Goal: Navigation & Orientation: Find specific page/section

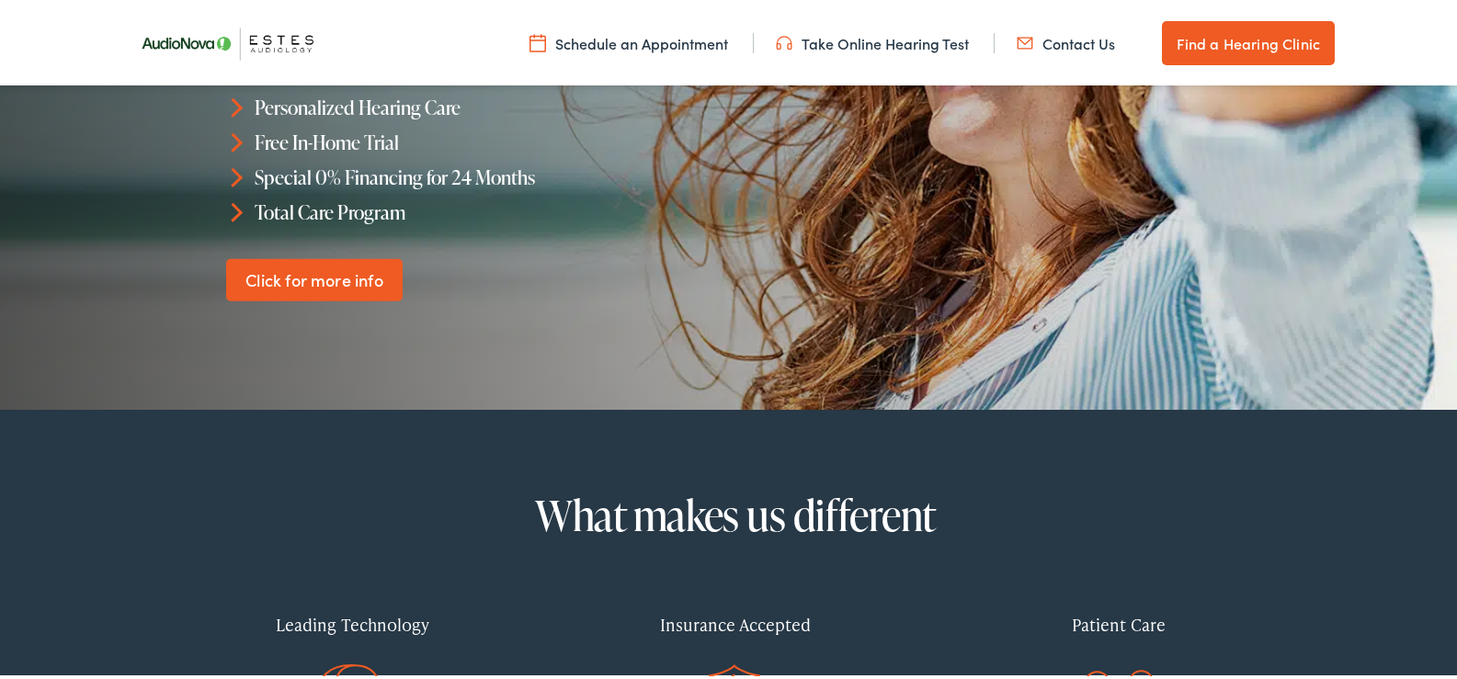
scroll to position [92, 0]
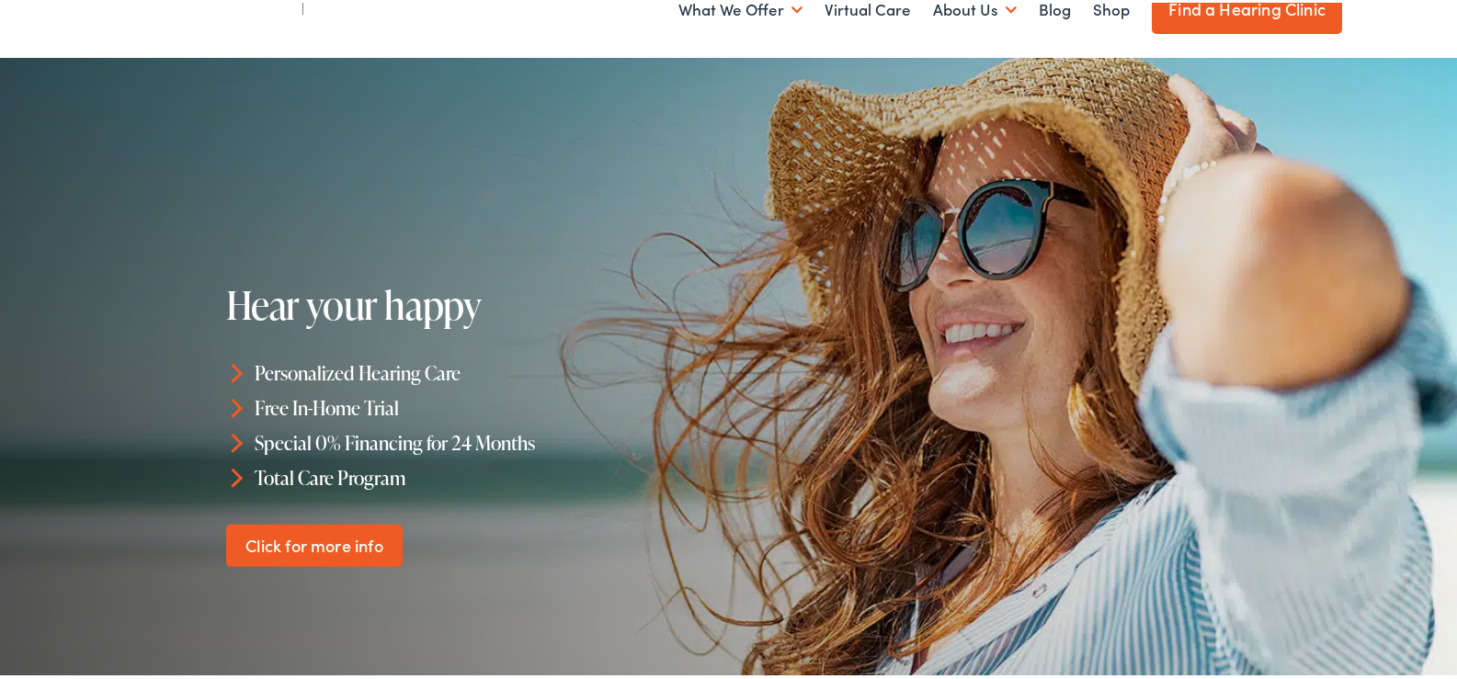
click at [1217, 14] on link "Find a Hearing Clinic" at bounding box center [1247, 7] width 190 height 50
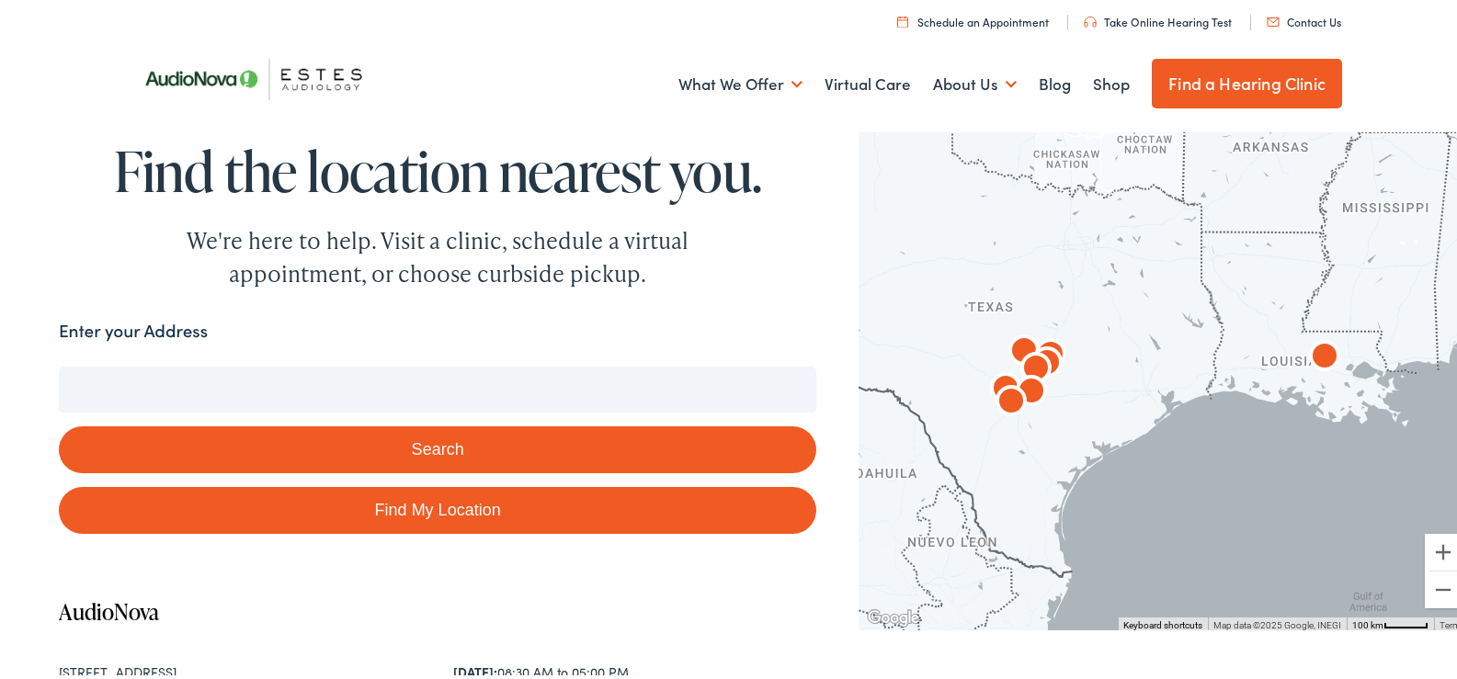
click at [450, 444] on button "Search" at bounding box center [437, 447] width 757 height 47
click at [135, 388] on input "Enter your Address" at bounding box center [437, 387] width 757 height 46
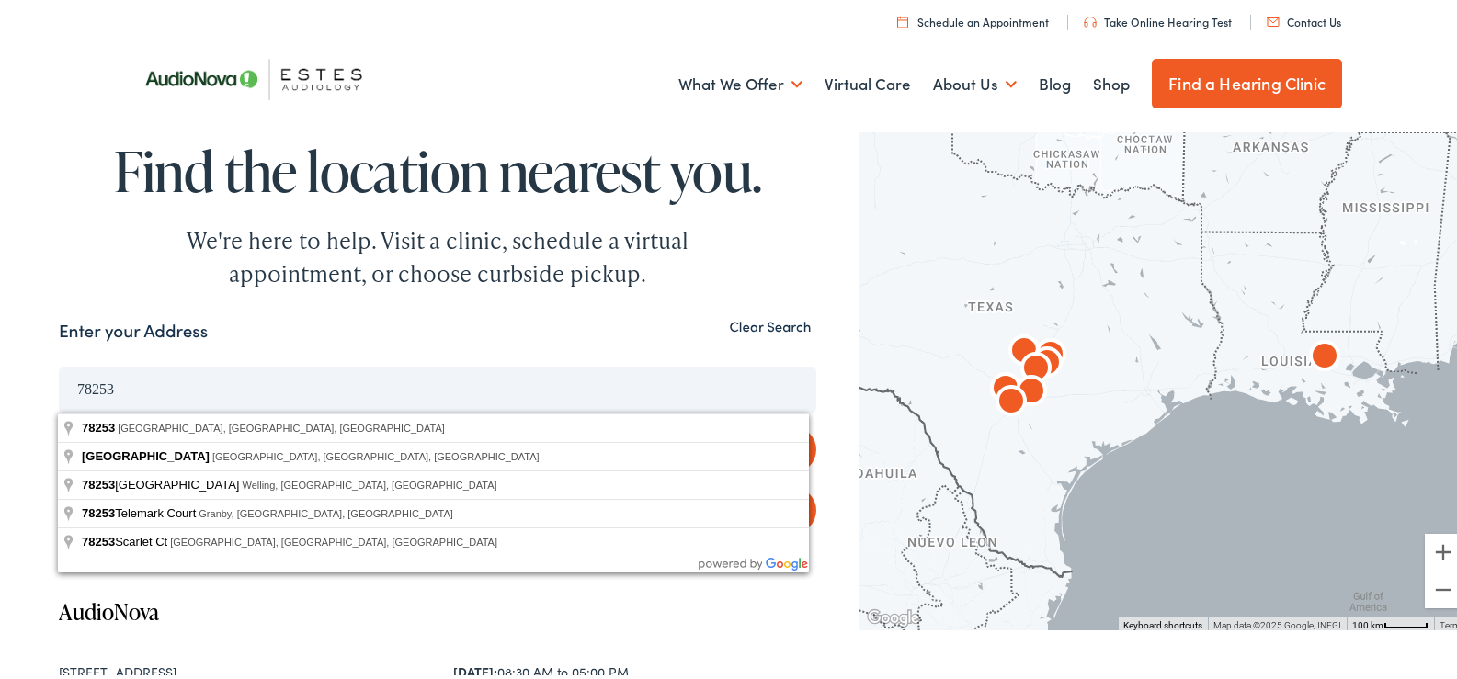
type input "78253"
click at [59, 424] on button "Search" at bounding box center [437, 447] width 757 height 47
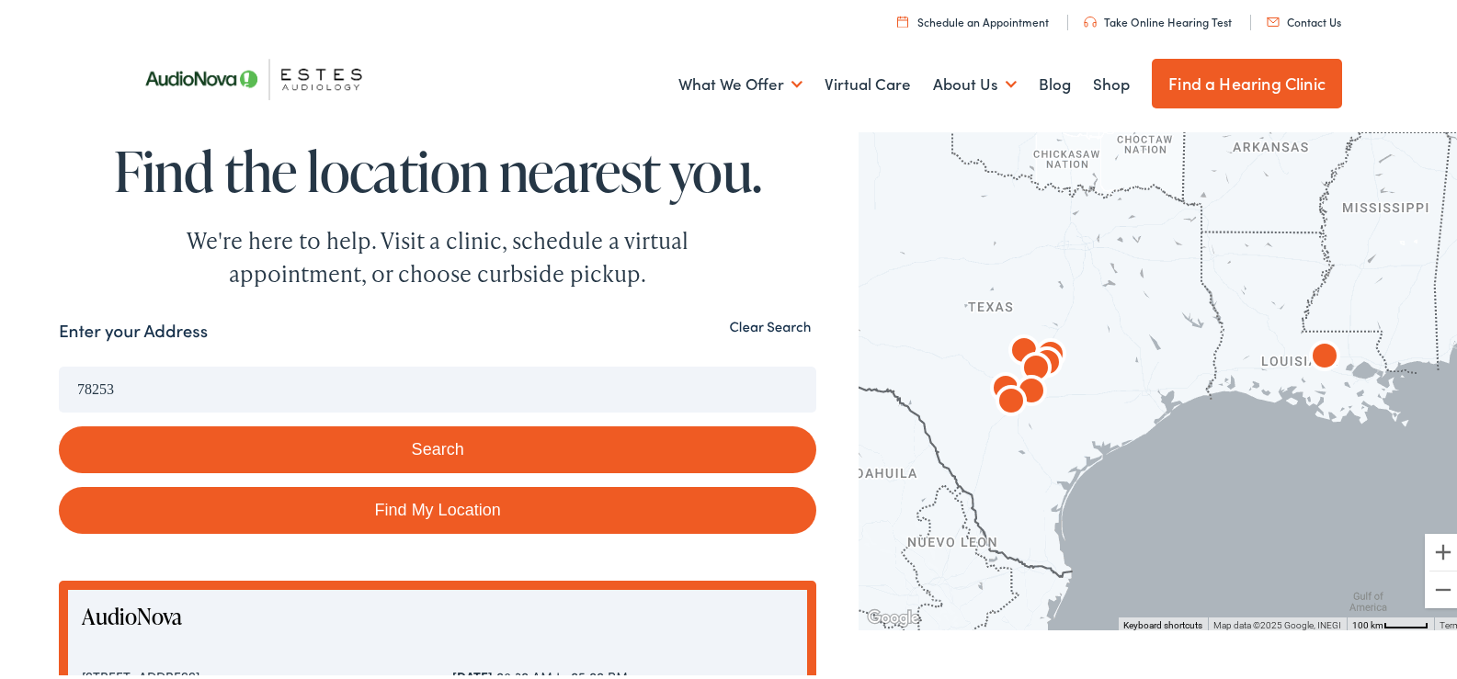
click at [468, 443] on button "Search" at bounding box center [437, 447] width 757 height 47
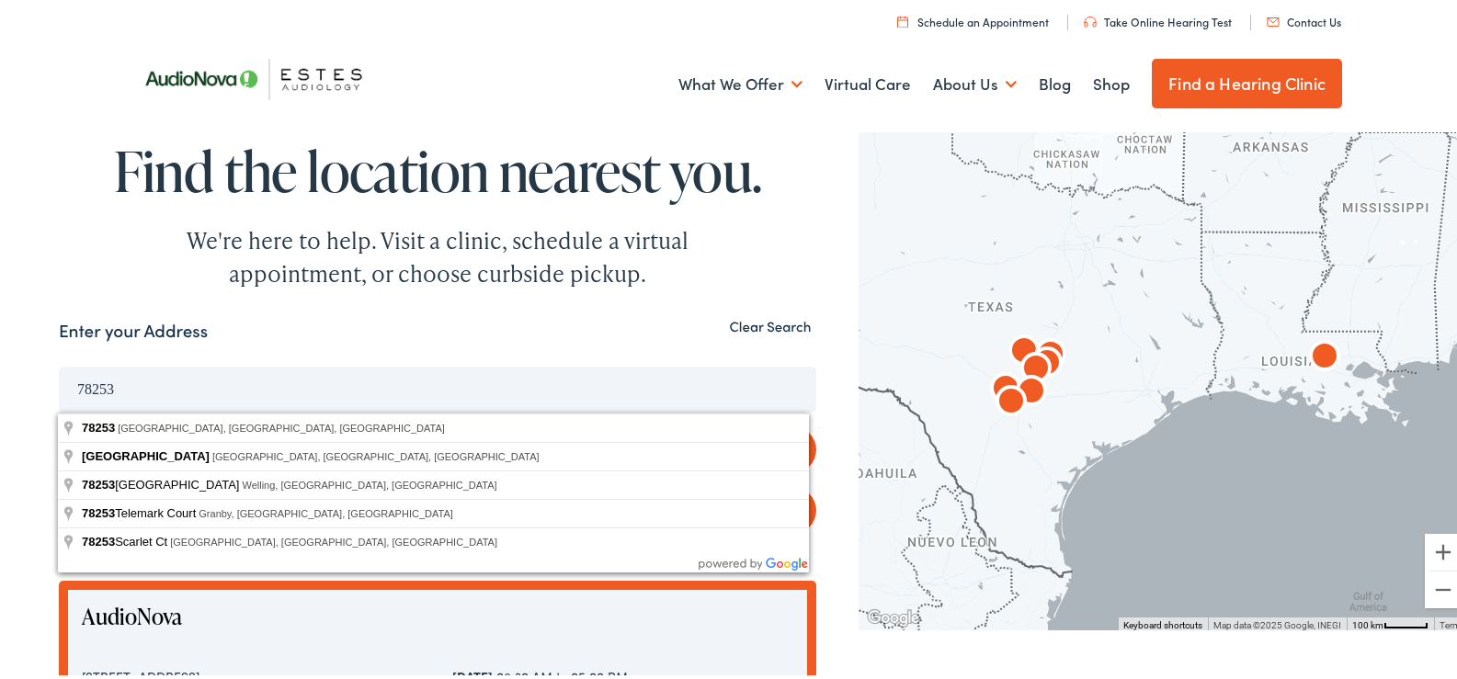
drag, startPoint x: 172, startPoint y: 389, endPoint x: 6, endPoint y: 384, distance: 166.4
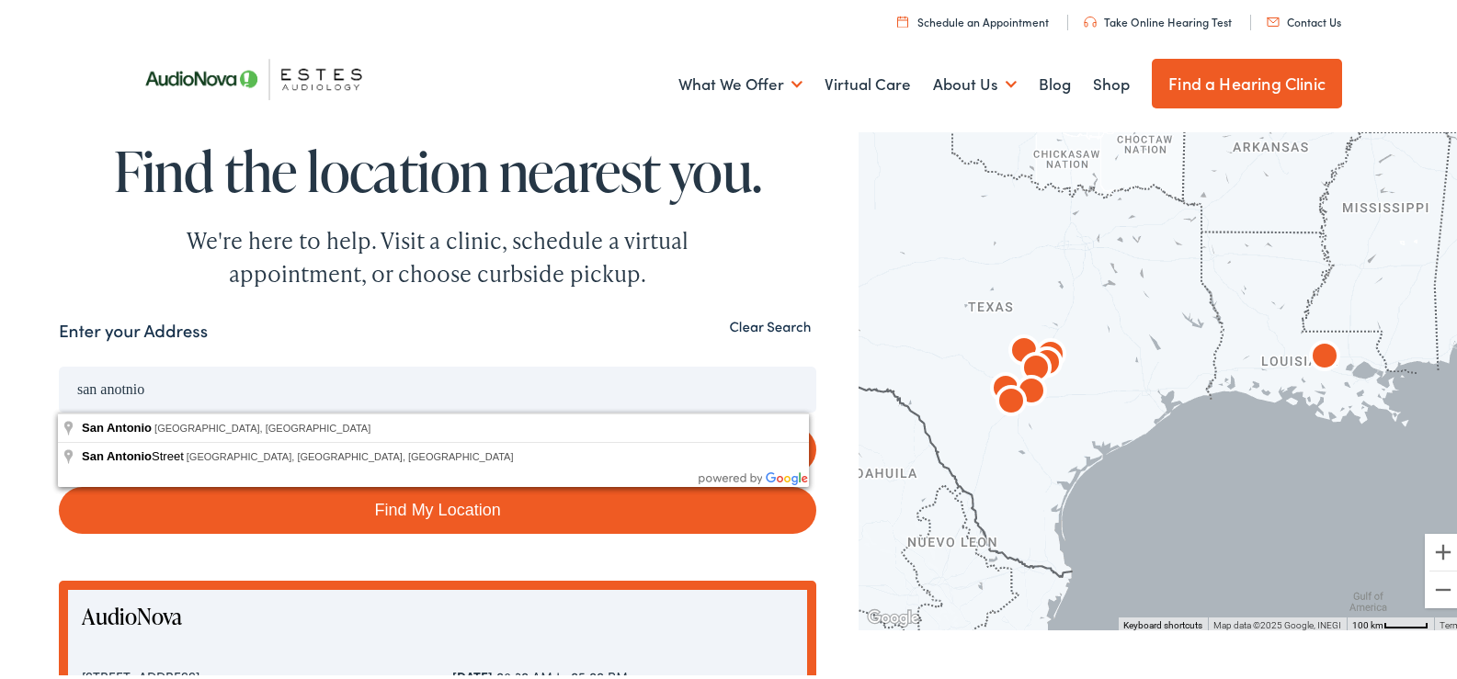
click at [59, 424] on button "Search" at bounding box center [437, 447] width 757 height 47
type input "San Antonio, TX, USA"
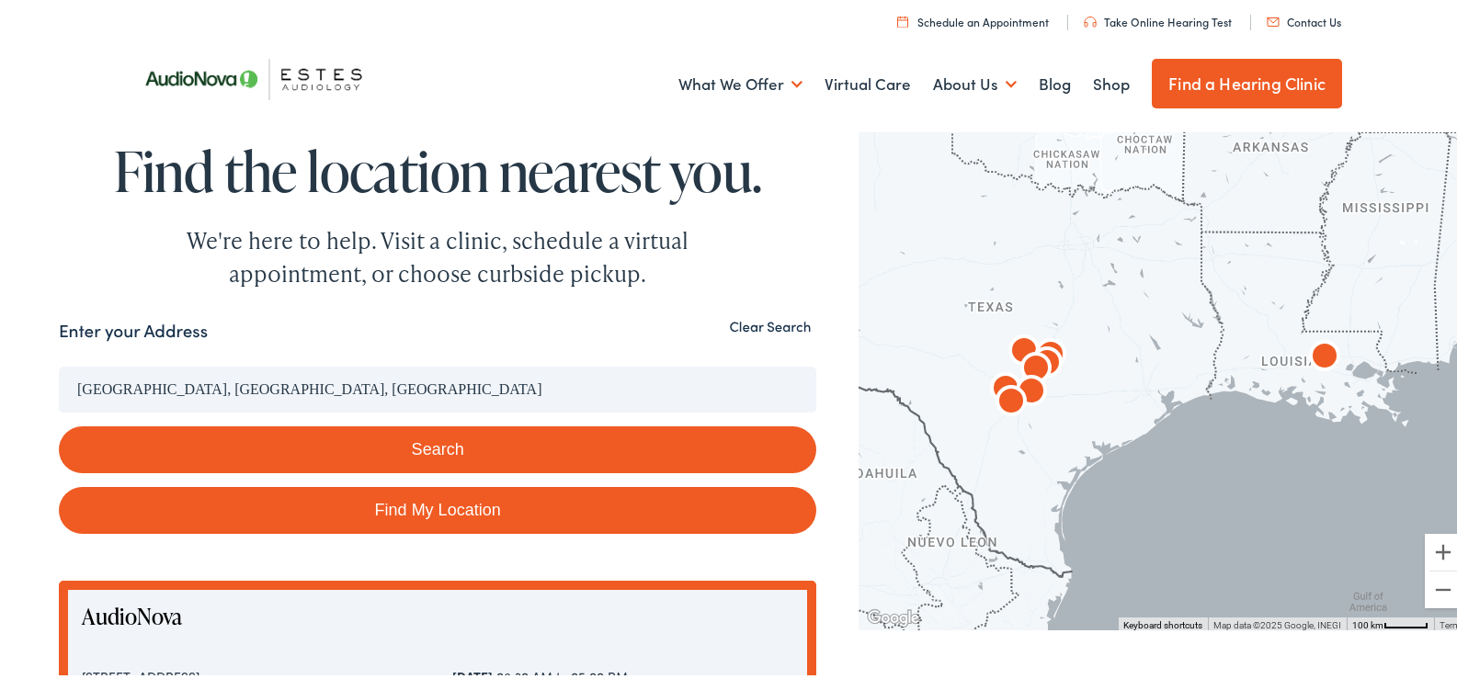
click at [327, 448] on button "Search" at bounding box center [437, 447] width 757 height 47
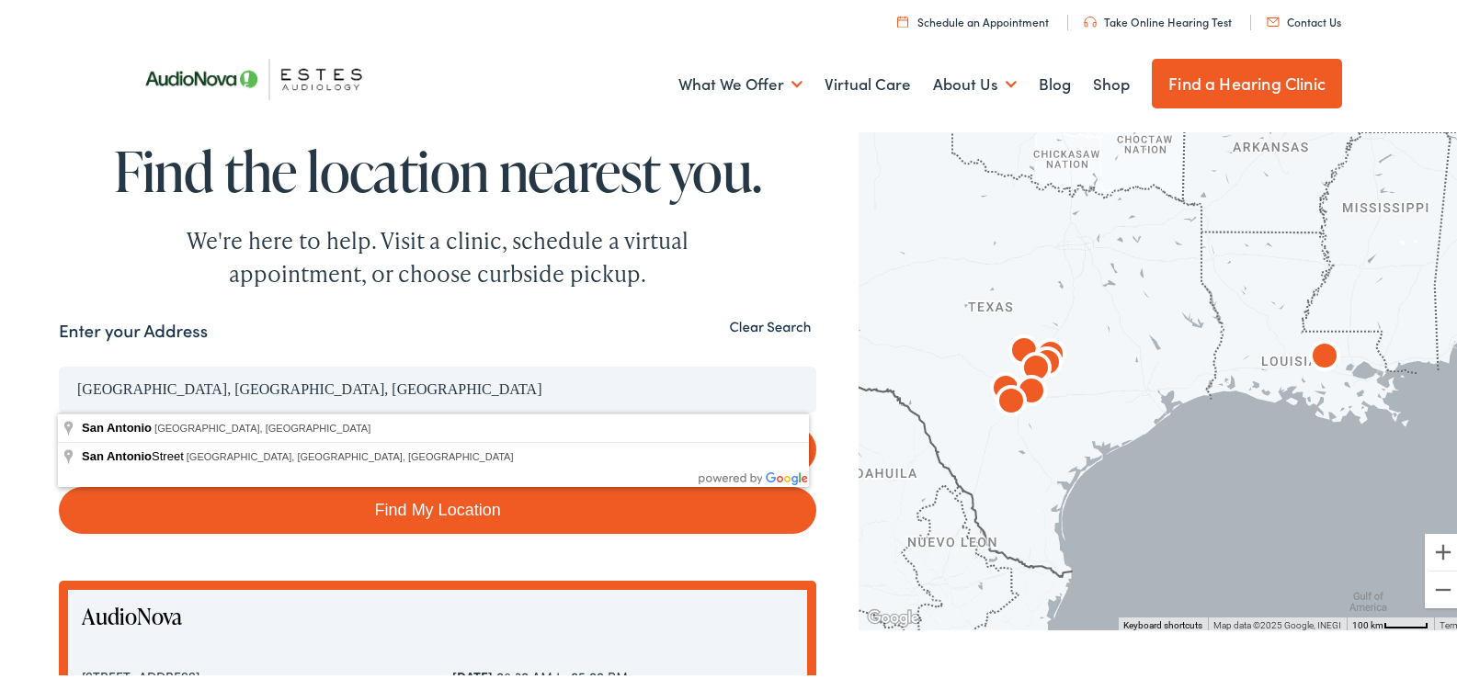
click at [334, 392] on input "San Antonio, TX, USA" at bounding box center [437, 387] width 757 height 46
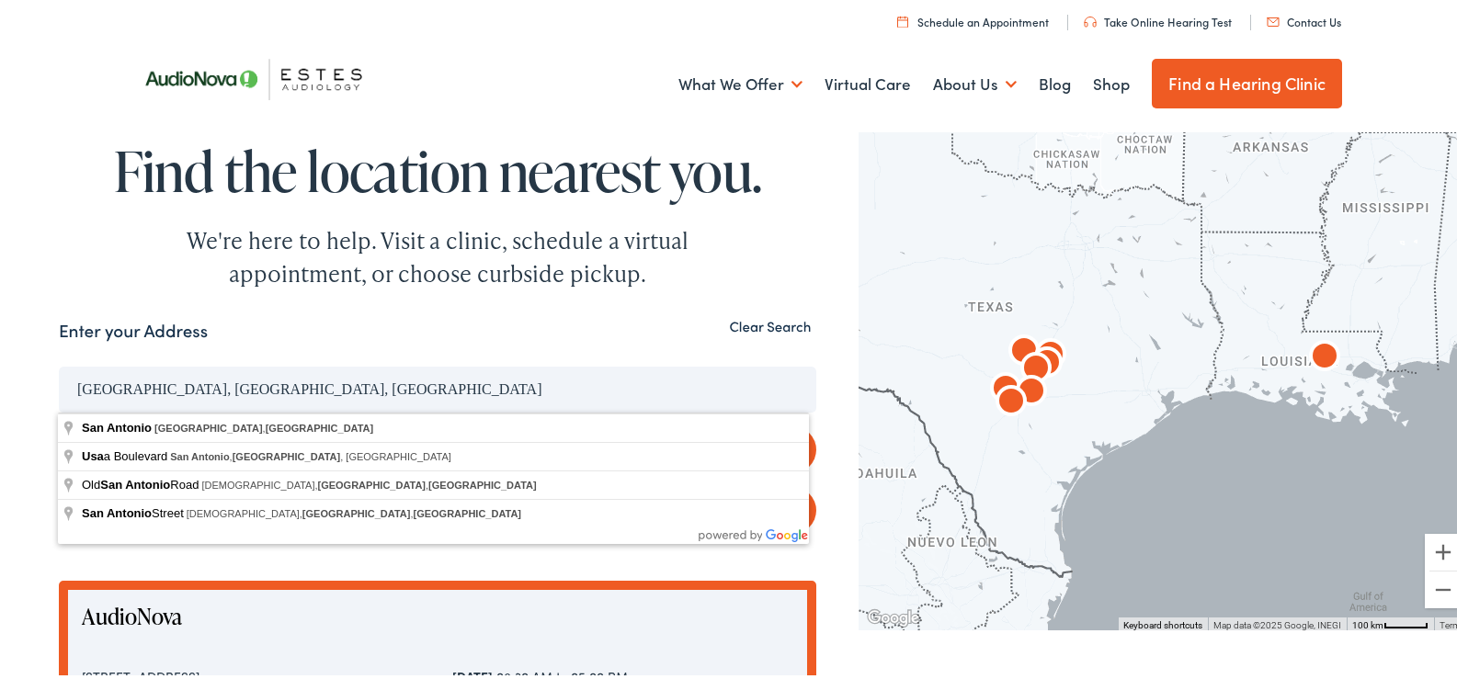
drag, startPoint x: 301, startPoint y: 390, endPoint x: 43, endPoint y: 375, distance: 257.8
